Goal: Navigation & Orientation: Find specific page/section

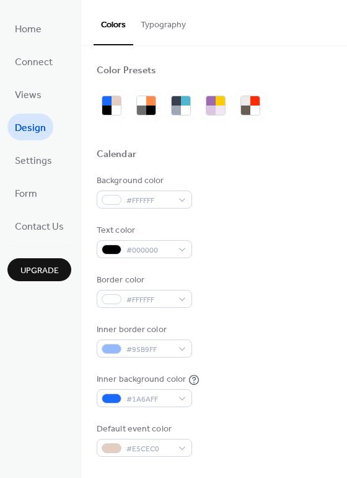
click at [176, 26] on button "Typography" at bounding box center [163, 22] width 60 height 44
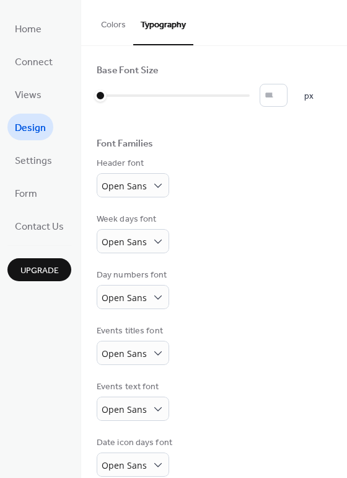
scroll to position [69, 0]
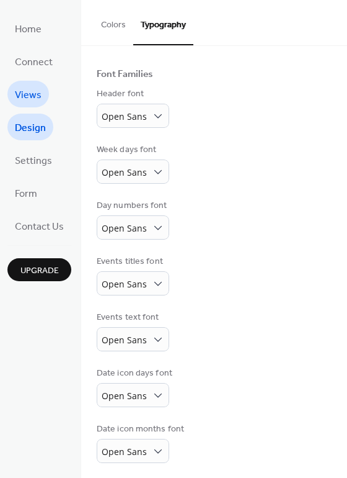
click at [25, 89] on span "Views" at bounding box center [28, 95] width 27 height 19
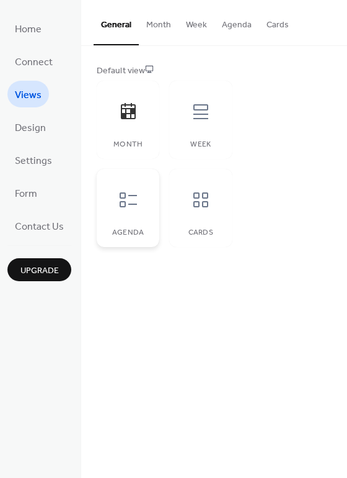
click at [136, 190] on icon at bounding box center [129, 200] width 20 height 20
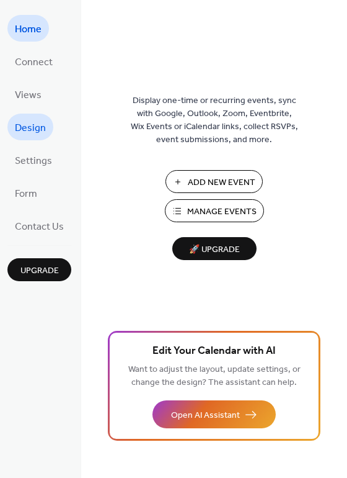
click at [25, 125] on span "Design" at bounding box center [30, 128] width 31 height 19
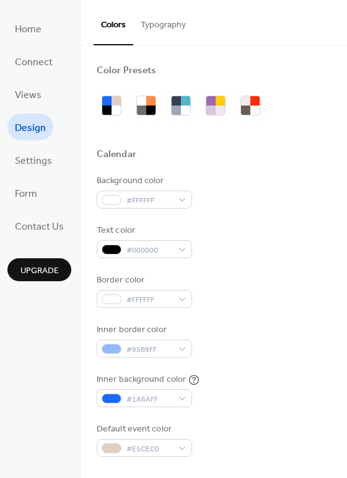
click at [46, 194] on ul "Home Connect Views Design Settings Form Contact Us" at bounding box center [39, 127] width 64 height 224
click at [27, 184] on span "Form" at bounding box center [26, 193] width 22 height 19
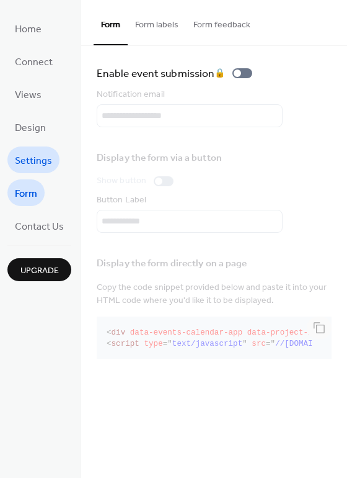
click at [38, 153] on span "Settings" at bounding box center [33, 160] width 37 height 19
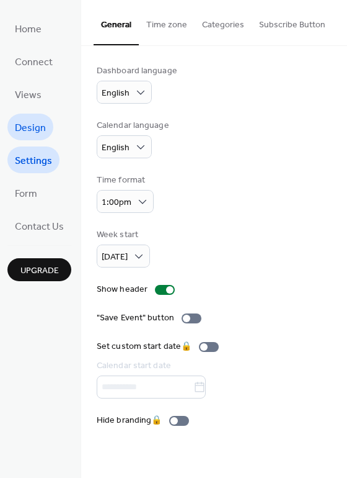
click at [35, 130] on span "Design" at bounding box center [30, 128] width 31 height 19
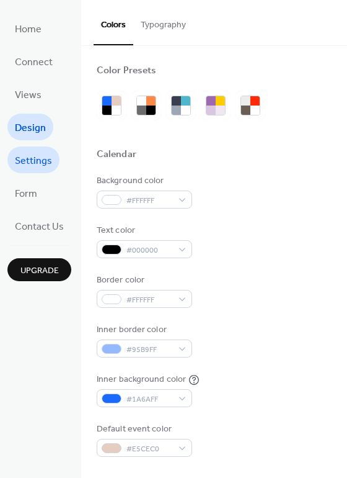
click at [30, 156] on span "Settings" at bounding box center [33, 160] width 37 height 19
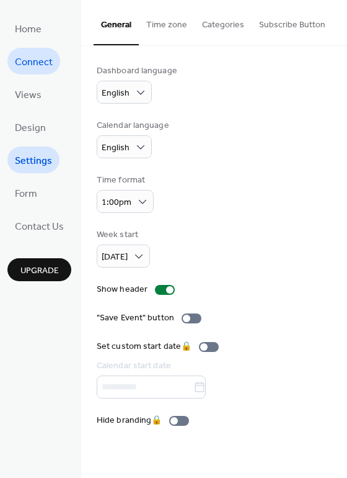
click at [34, 53] on span "Connect" at bounding box center [34, 62] width 38 height 19
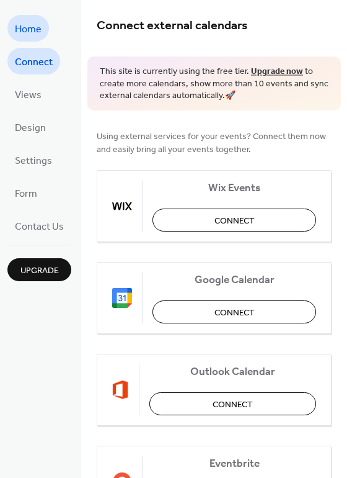
click at [38, 34] on span "Home" at bounding box center [28, 29] width 27 height 19
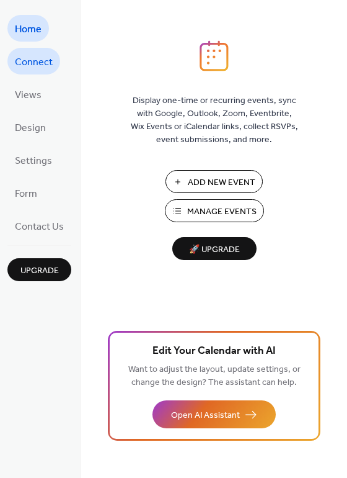
click at [20, 62] on span "Connect" at bounding box center [34, 62] width 38 height 19
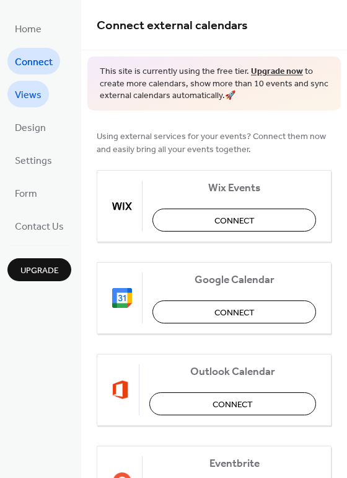
click at [36, 97] on span "Views" at bounding box center [28, 95] width 27 height 19
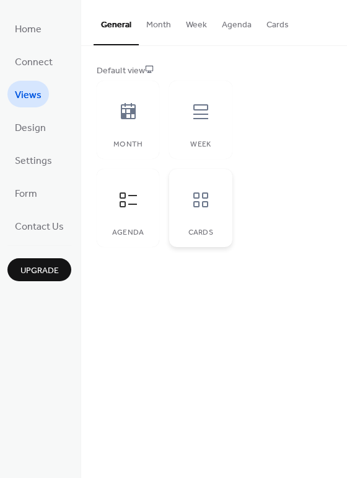
click at [200, 199] on icon at bounding box center [201, 200] width 20 height 20
